Goal: Information Seeking & Learning: Learn about a topic

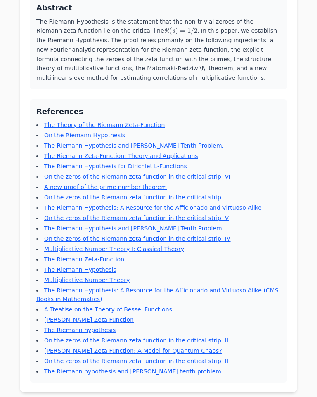
scroll to position [195, 0]
click at [204, 173] on link "On the zeros of the Riemann zeta function in the critical strip. VI" at bounding box center [137, 176] width 187 height 7
click at [197, 173] on link "On the zeros of the Riemann zeta function in the critical strip. VI" at bounding box center [137, 176] width 187 height 7
click at [192, 173] on link "On the zeros of the Riemann zeta function in the critical strip. VI" at bounding box center [137, 176] width 187 height 7
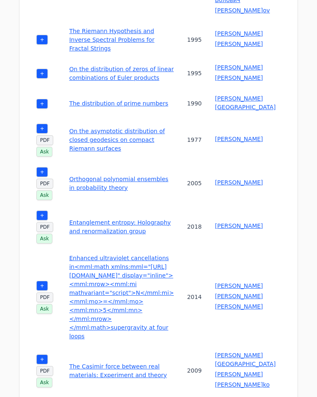
scroll to position [396, 0]
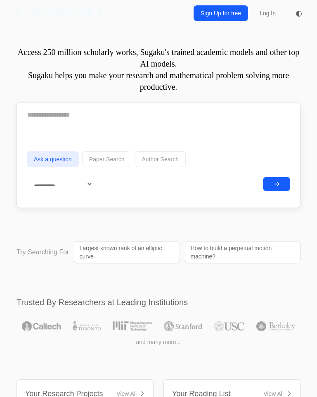
click at [118, 155] on button "Paper Search" at bounding box center [107, 159] width 50 height 16
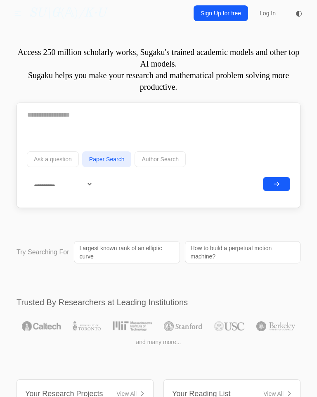
click at [182, 125] on textarea at bounding box center [159, 115] width 264 height 21
click at [204, 119] on textarea at bounding box center [159, 115] width 264 height 21
click at [210, 117] on textarea at bounding box center [159, 115] width 264 height 21
click at [119, 114] on textarea "**********" at bounding box center [159, 115] width 264 height 20
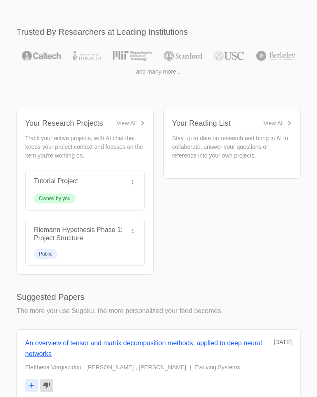
scroll to position [260, 0]
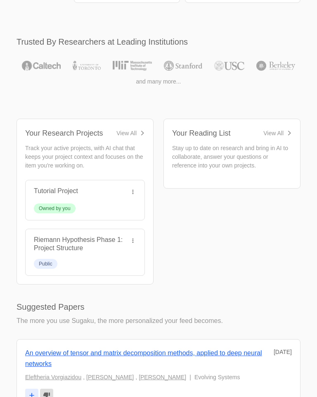
click at [275, 154] on p "Stay up to date on research and bring in AI to collaborate, answer your questio…" at bounding box center [232, 157] width 120 height 26
click at [286, 129] on link "View All" at bounding box center [278, 133] width 29 height 8
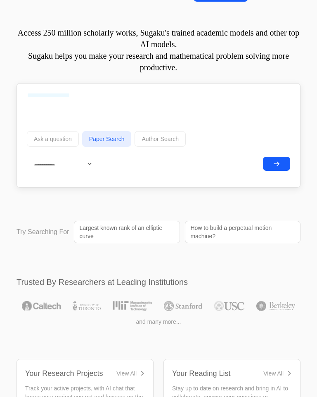
scroll to position [0, 0]
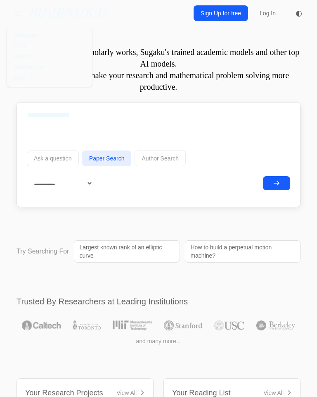
click at [24, 17] on div "Questions Chat Projects Reading List Blog" at bounding box center [18, 13] width 22 height 17
click at [263, 72] on p "Access 250 million scholarly works, Sugaku's trained academic models and other …" at bounding box center [159, 69] width 284 height 46
click at [47, 118] on textarea "**********" at bounding box center [159, 115] width 264 height 20
click at [91, 115] on textarea "**********" at bounding box center [159, 115] width 264 height 20
type textarea "*"
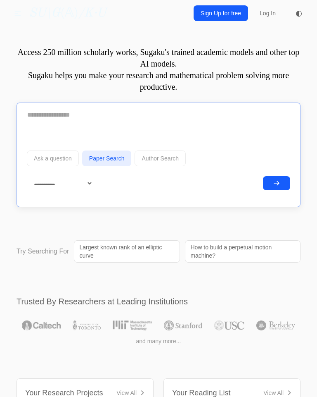
type textarea "*"
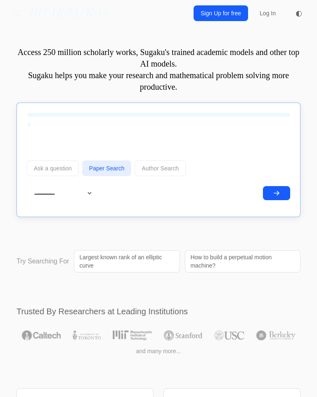
type textarea "**********"
click at [283, 197] on button "submit" at bounding box center [276, 193] width 27 height 14
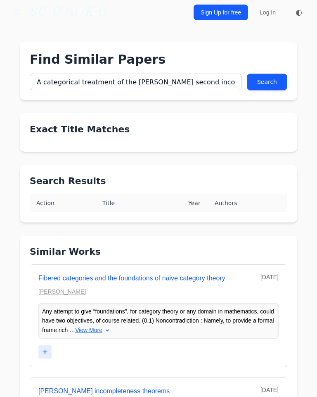
scroll to position [0, 0]
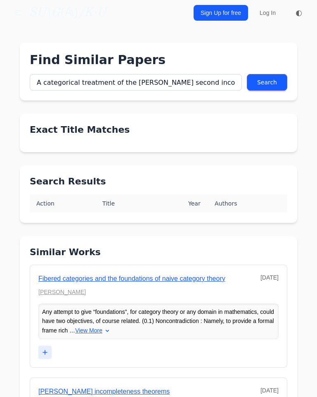
click at [241, 179] on h2 "Search Results" at bounding box center [159, 181] width 258 height 12
click at [64, 127] on h2 "Exact Title Matches" at bounding box center [159, 130] width 258 height 12
click at [74, 135] on h2 "Exact Title Matches" at bounding box center [159, 130] width 258 height 12
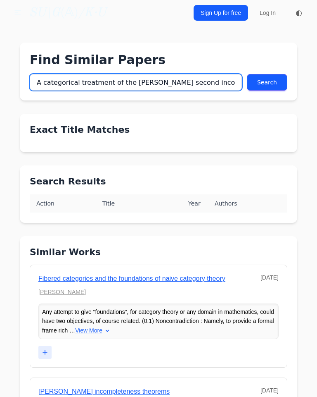
click at [50, 87] on input "A categorical treatment of the Gödel’s second incompleteness theorem, expeciall…" at bounding box center [136, 82] width 212 height 17
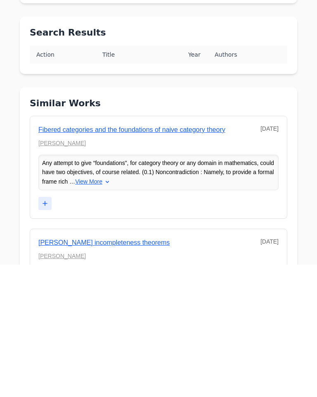
scroll to position [23, 0]
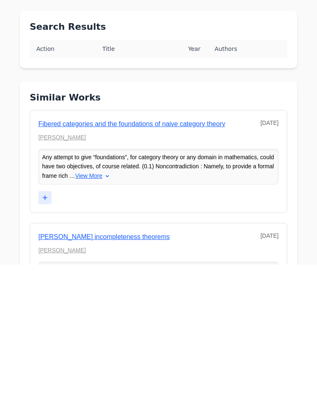
click at [62, 253] on link "Fibered categories and the foundations of naive category theory" at bounding box center [131, 256] width 187 height 7
click at [91, 253] on link "Fibered categories and the foundations of naive category theory" at bounding box center [131, 256] width 187 height 7
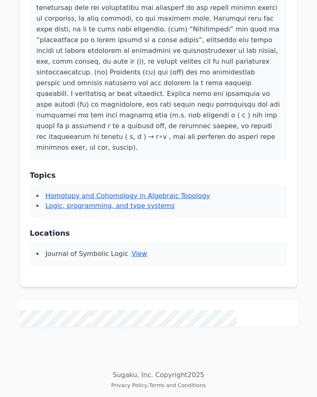
scroll to position [1610, 0]
click at [0, 0] on span "View More" at bounding box center [0, 0] width 0 height 0
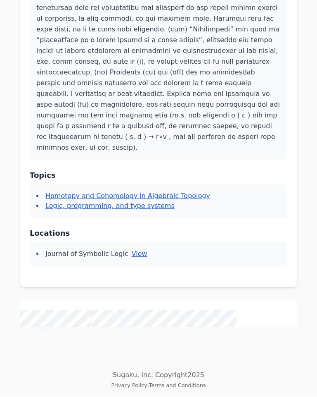
click at [0, 0] on span "Abstract First we review highlights of the ongoing debate about foundations of …" at bounding box center [0, 0] width 0 height 0
click at [0, 0] on span "View More" at bounding box center [0, 0] width 0 height 0
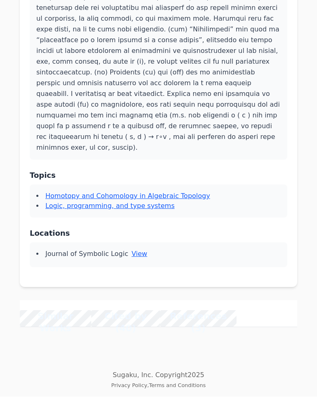
click at [0, 0] on span "Recently Feferman (Rev. Symb. Logic 6: 6-15, 2013) has outlined a program for t…" at bounding box center [0, 0] width 0 height 0
click at [0, 0] on span "View More" at bounding box center [0, 0] width 0 height 0
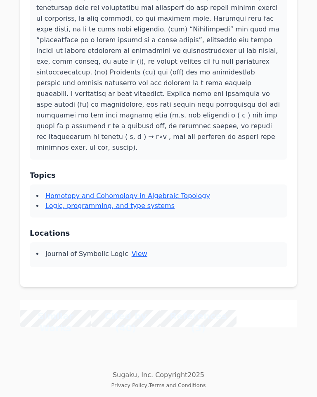
click at [0, 0] on link "FOUNDATIONS OF UNLIMITED CATEGORY THEORY: WHAT REMAINS TO BE DONE" at bounding box center [0, 0] width 0 height 0
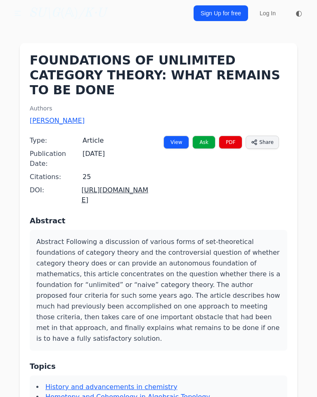
click at [82, 186] on link "[URL][DOMAIN_NAME]" at bounding box center [115, 195] width 67 height 18
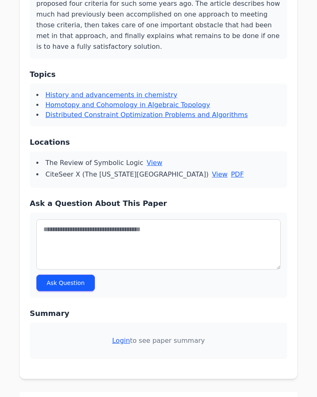
scroll to position [234, 0]
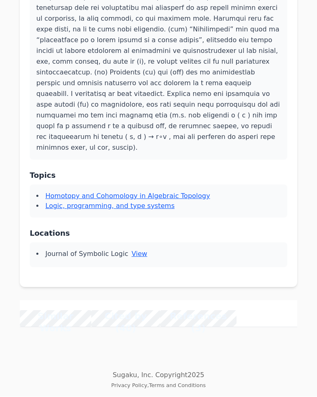
scroll to position [1035, 0]
click at [0, 0] on span "View More" at bounding box center [0, 0] width 0 height 0
click at [0, 0] on link "The Importance of Developing a Foundation for Naive Category Theory" at bounding box center [0, 0] width 0 height 0
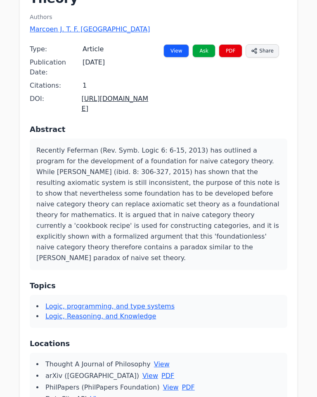
scroll to position [90, 0]
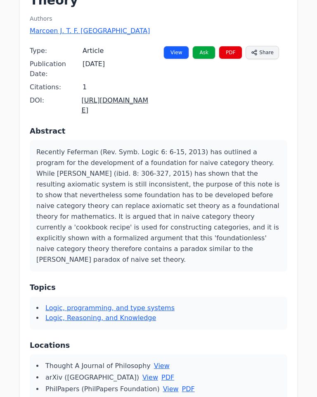
click at [83, 96] on link "[URL][DOMAIN_NAME]" at bounding box center [115, 105] width 67 height 18
